Goal: Find specific page/section: Find specific page/section

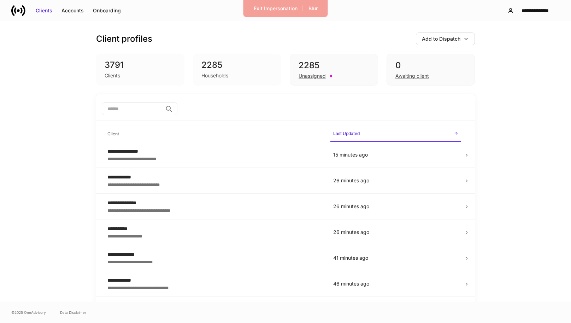
click at [232, 72] on div "Households" at bounding box center [237, 75] width 71 height 8
click at [147, 55] on div "3791 Clients" at bounding box center [140, 70] width 88 height 32
click at [144, 71] on div "Clients" at bounding box center [140, 75] width 71 height 8
click at [449, 38] on div "Add to Dispatch" at bounding box center [441, 38] width 39 height 7
click at [388, 46] on div at bounding box center [285, 161] width 571 height 323
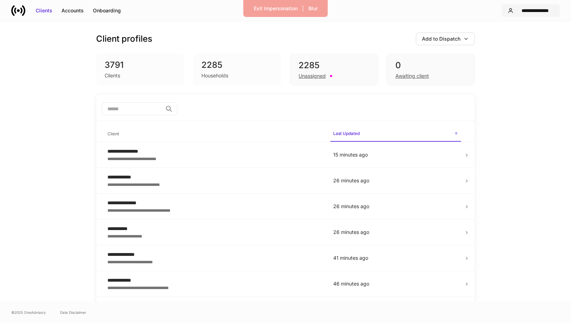
click at [542, 9] on div "**********" at bounding box center [535, 10] width 37 height 7
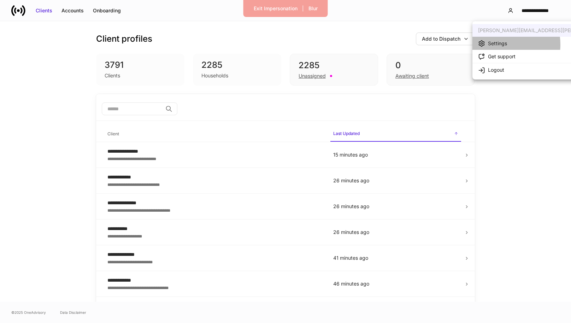
click at [497, 45] on div "Settings" at bounding box center [497, 43] width 19 height 7
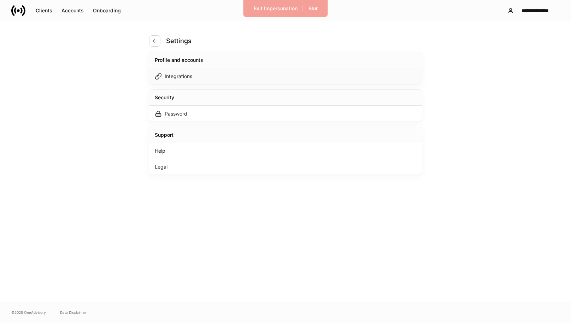
click at [267, 70] on div "Integrations" at bounding box center [285, 76] width 273 height 16
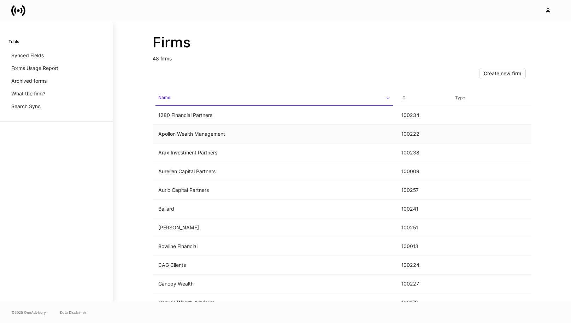
scroll to position [63, 0]
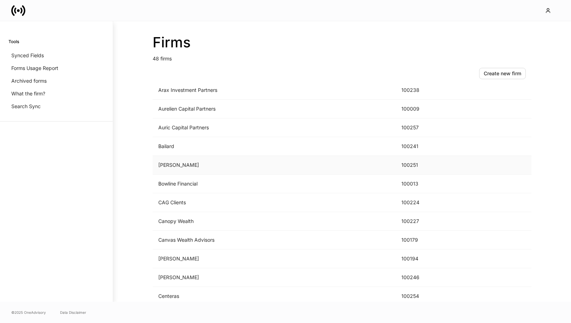
click at [295, 162] on td "Bartlett" at bounding box center [274, 165] width 243 height 19
